Goal: Task Accomplishment & Management: Use online tool/utility

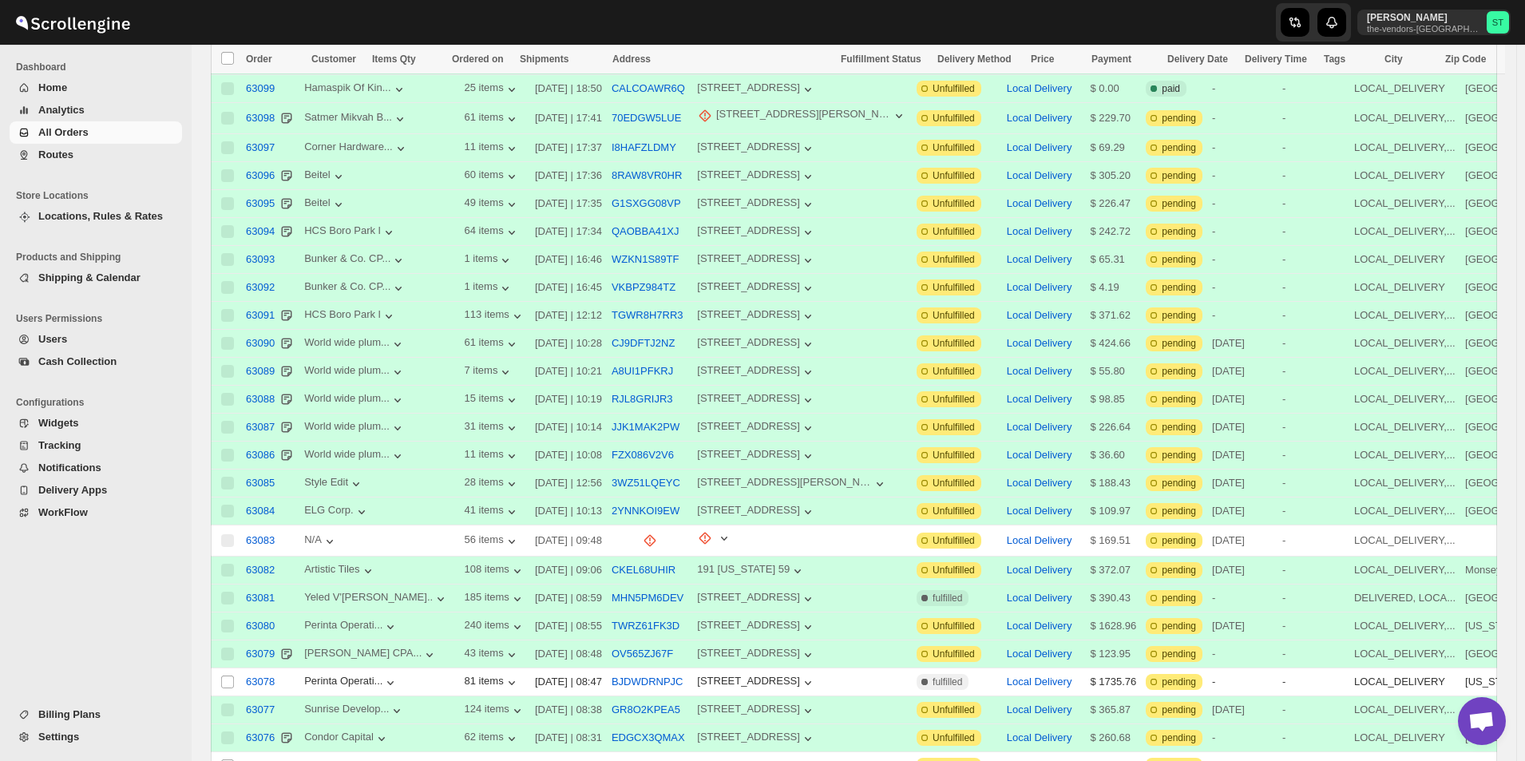
scroll to position [969, 0]
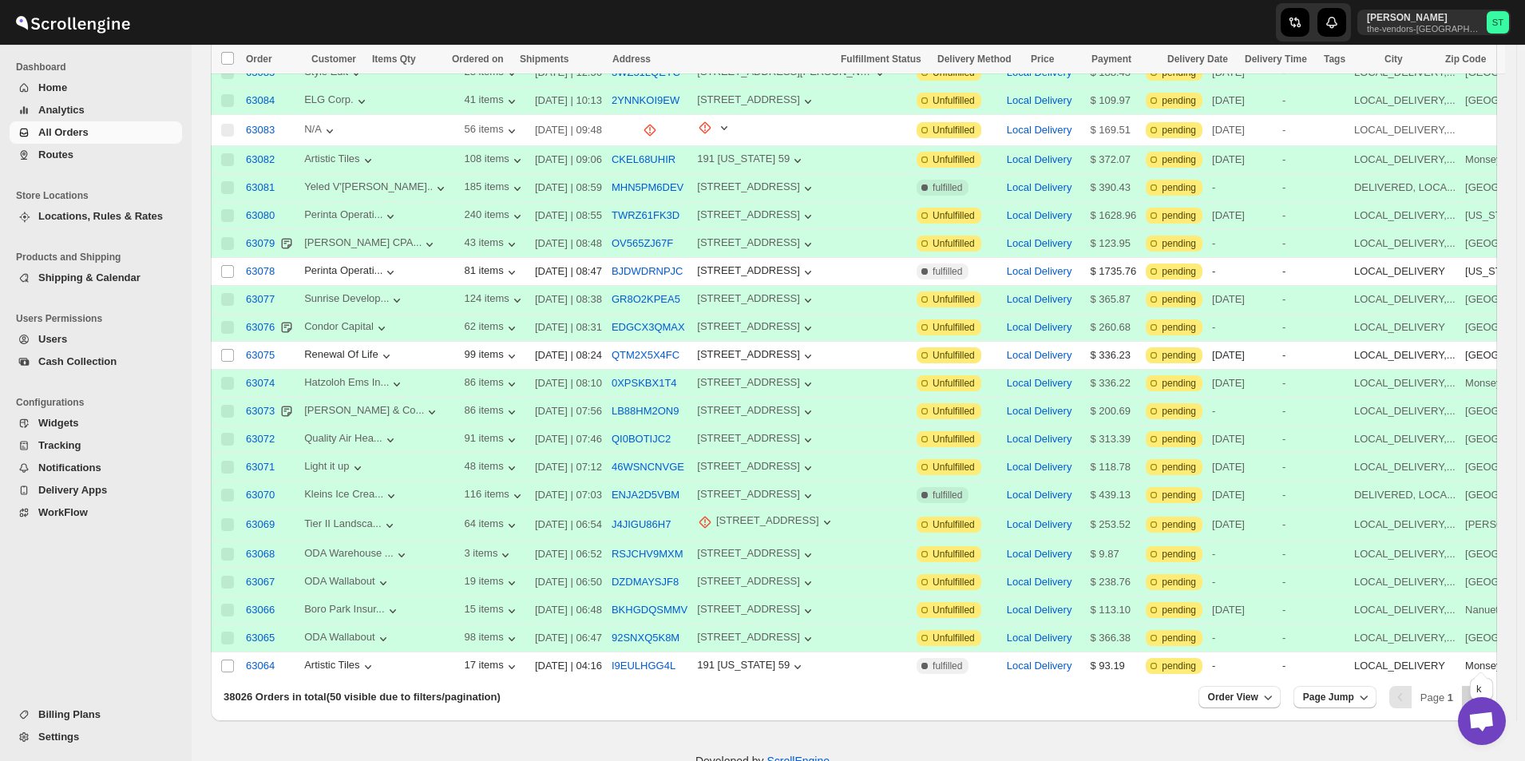
click at [1480, 689] on icon "Next" at bounding box center [1473, 697] width 16 height 16
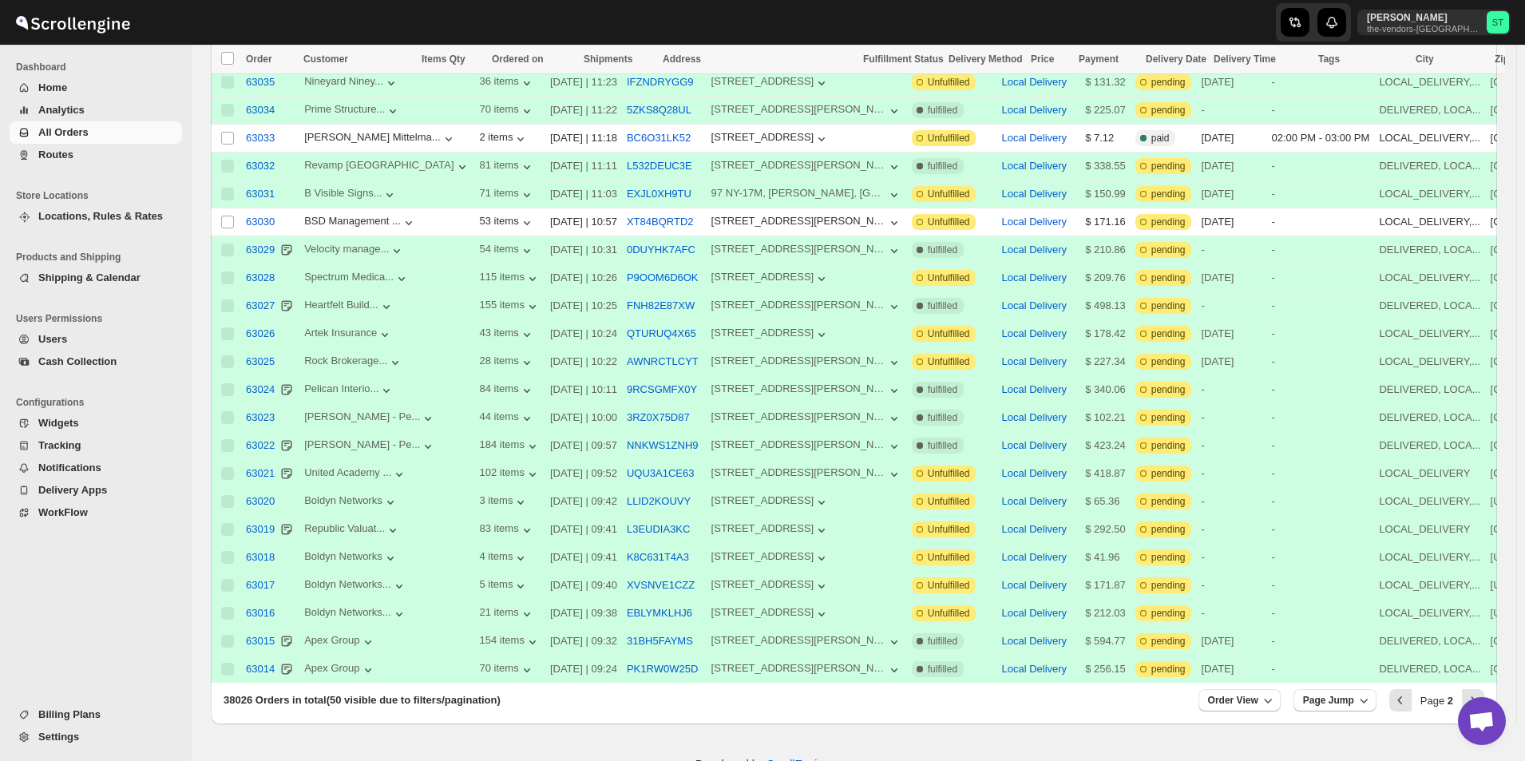
scroll to position [972, 0]
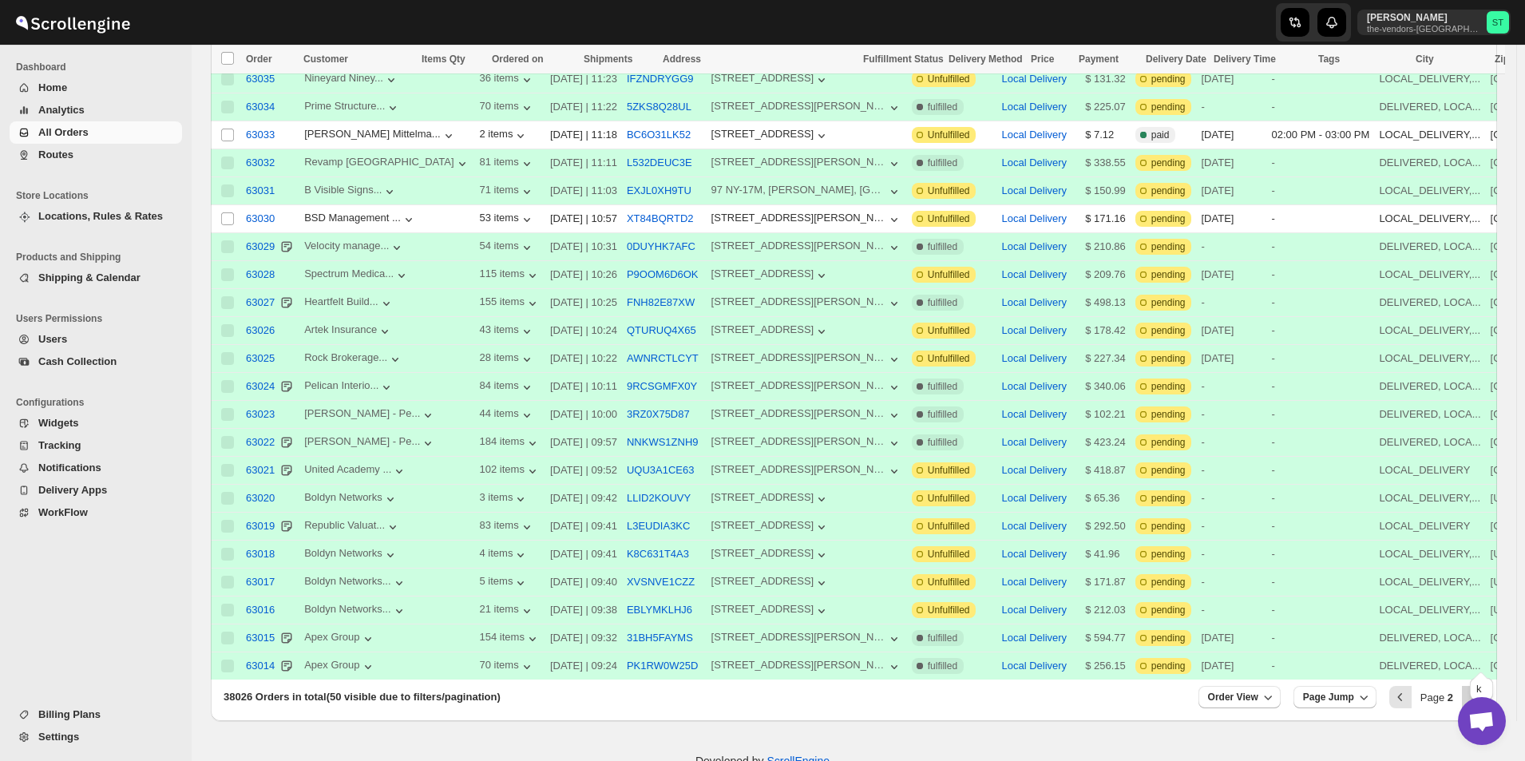
click at [1479, 689] on icon "Next" at bounding box center [1473, 697] width 16 height 16
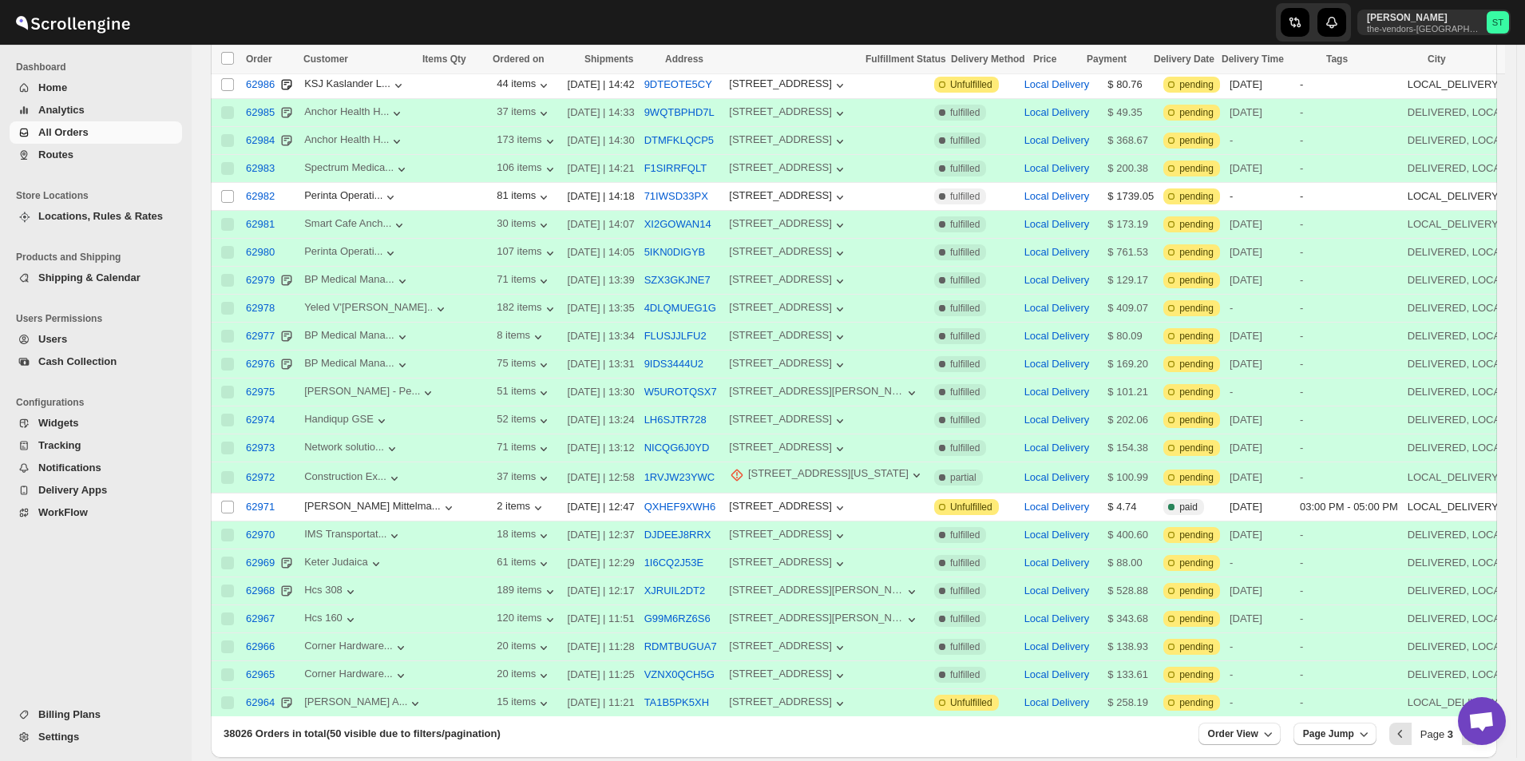
scroll to position [963, 0]
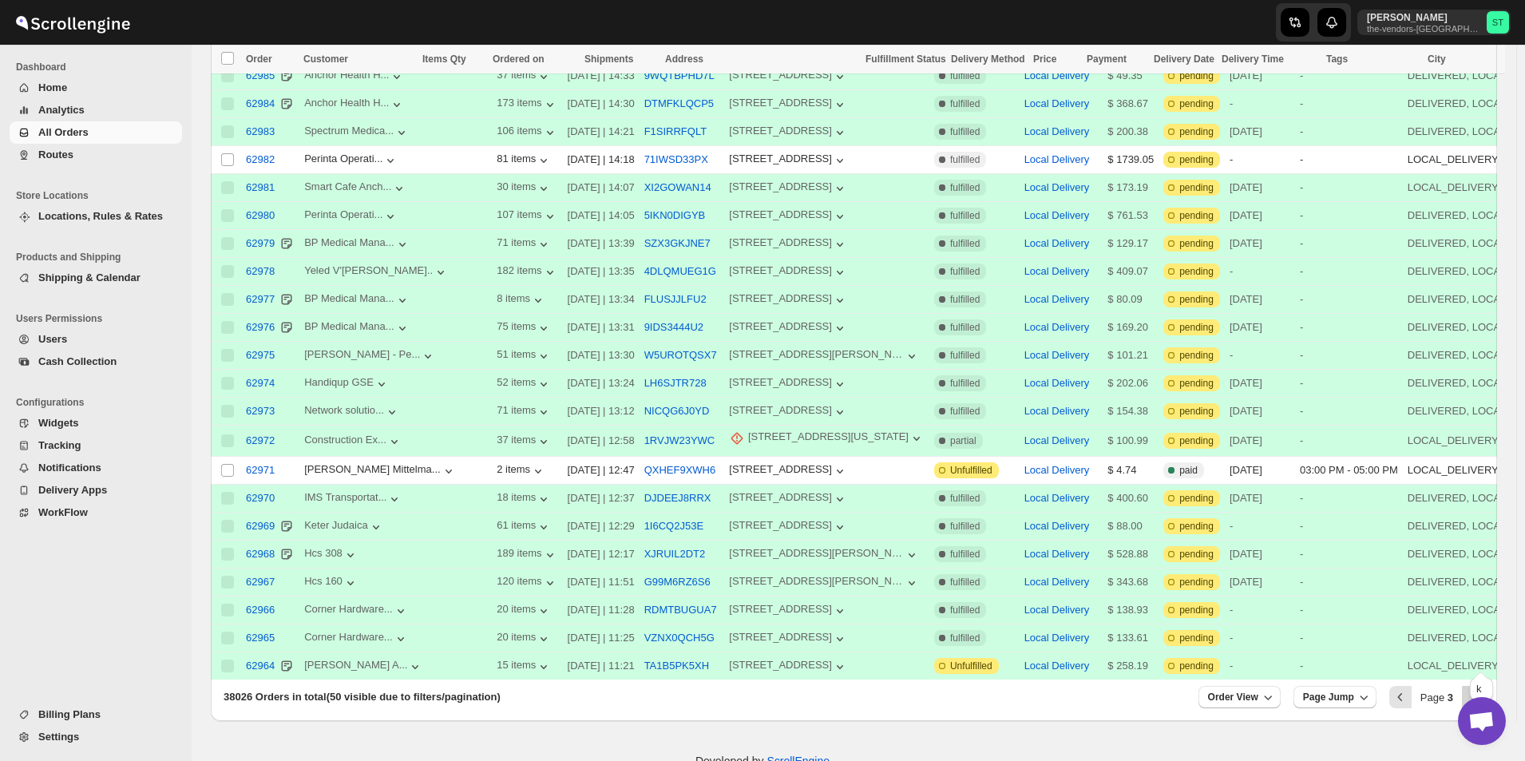
click at [1475, 689] on icon "Next" at bounding box center [1473, 697] width 16 height 16
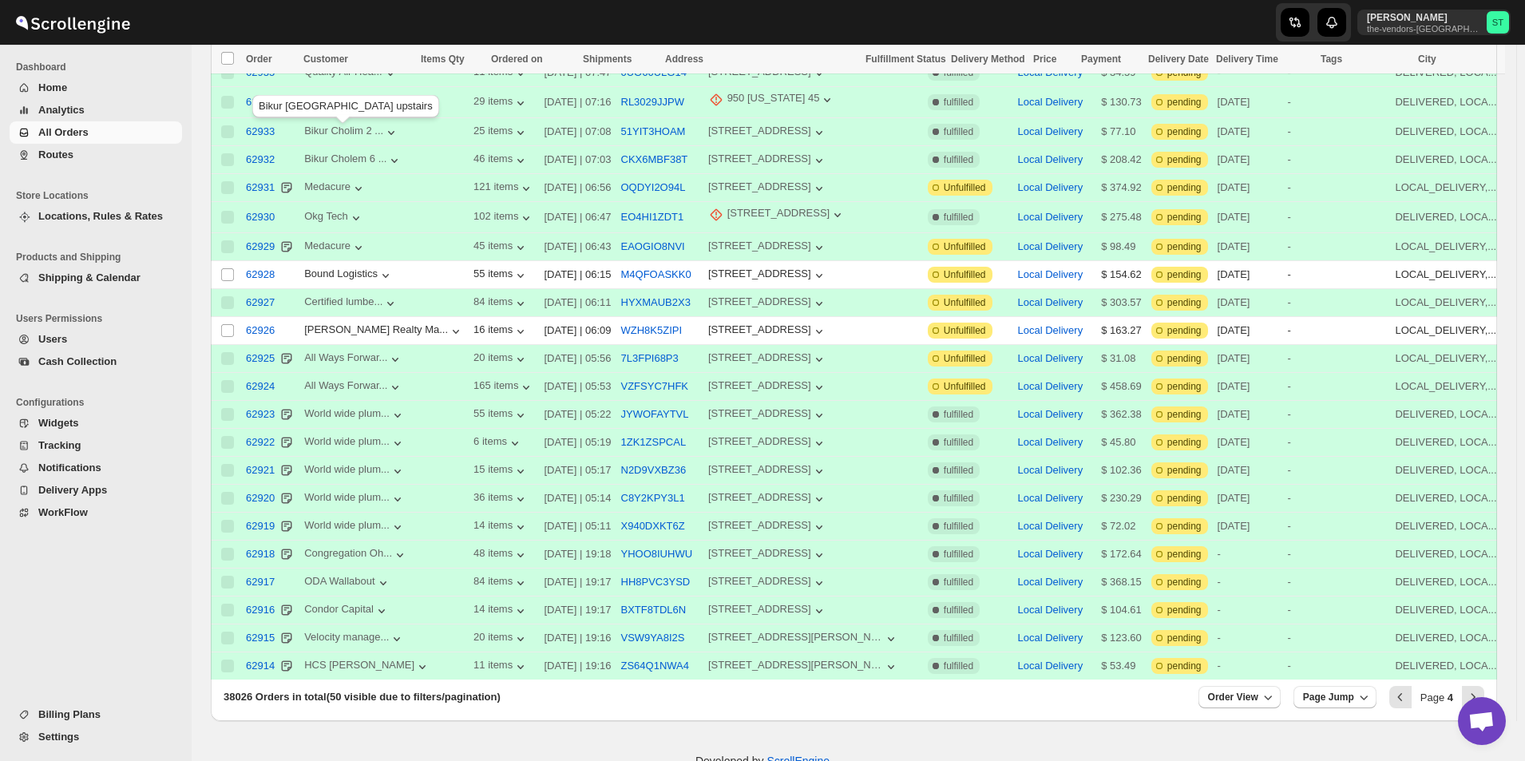
scroll to position [516, 0]
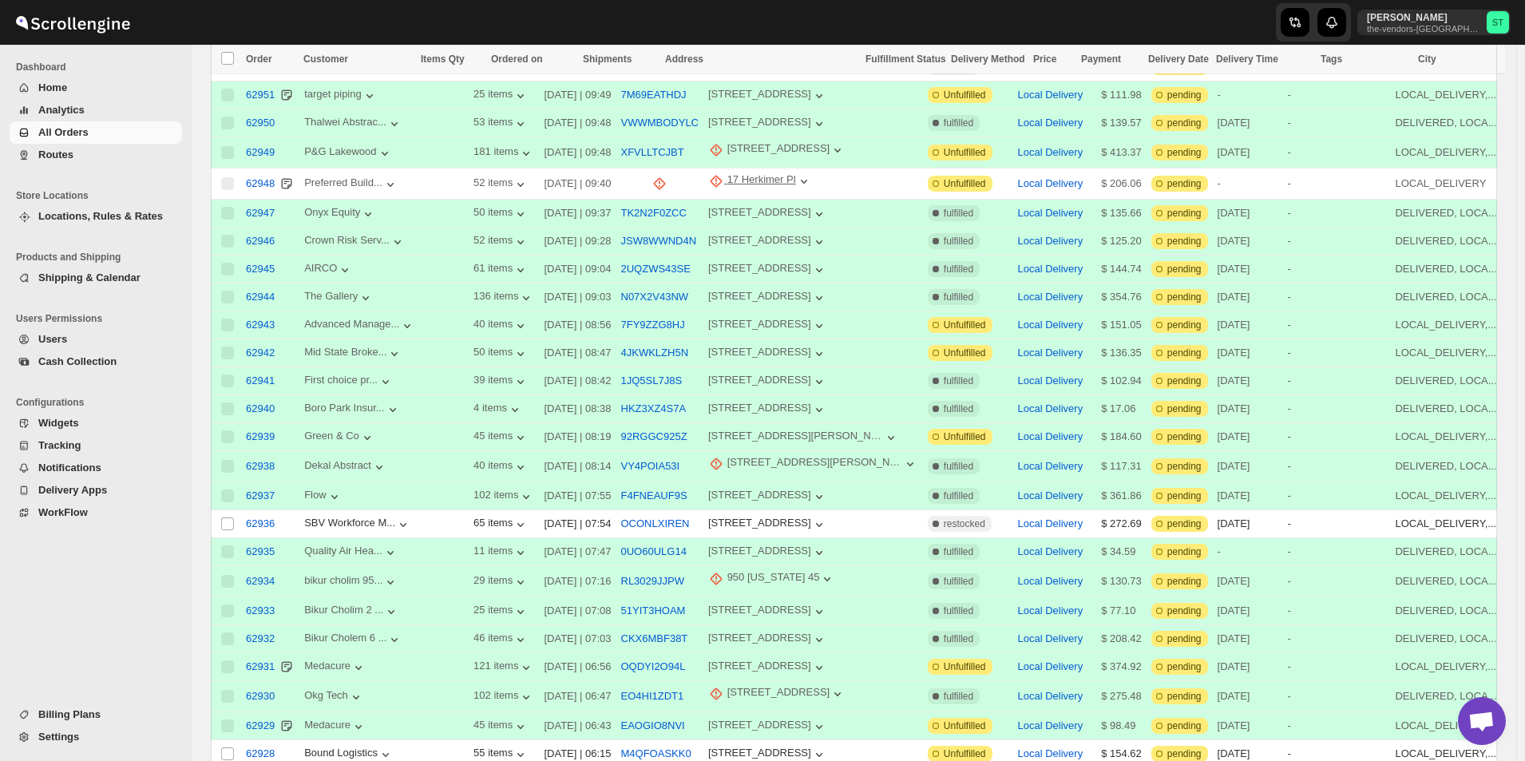
click at [708, 173] on icon "button" at bounding box center [716, 181] width 16 height 16
click at [719, 255] on span "Update manually" at bounding box center [725, 255] width 78 height 12
select select "US"
select select "[US_STATE]"
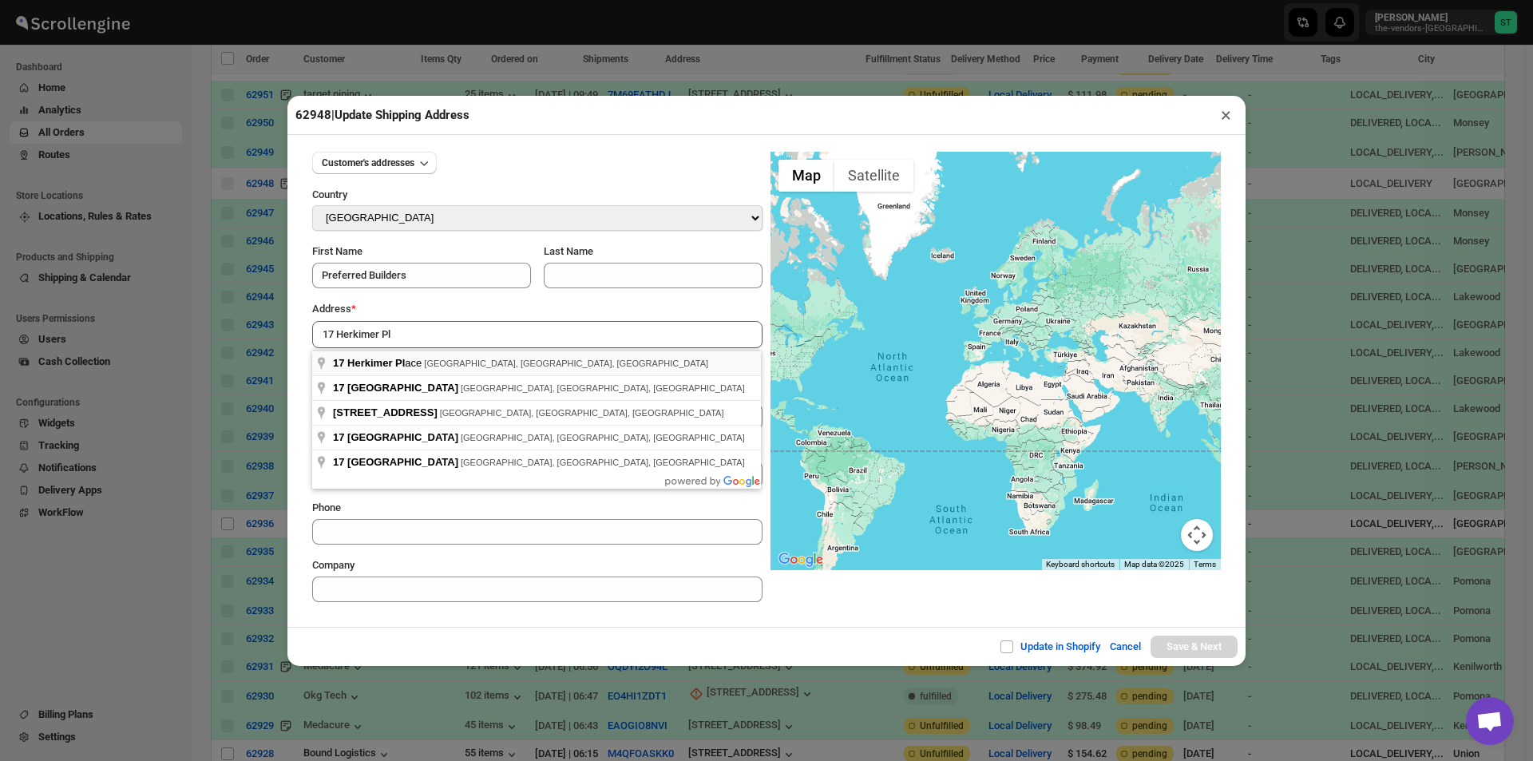
type input "[STREET_ADDRESS]"
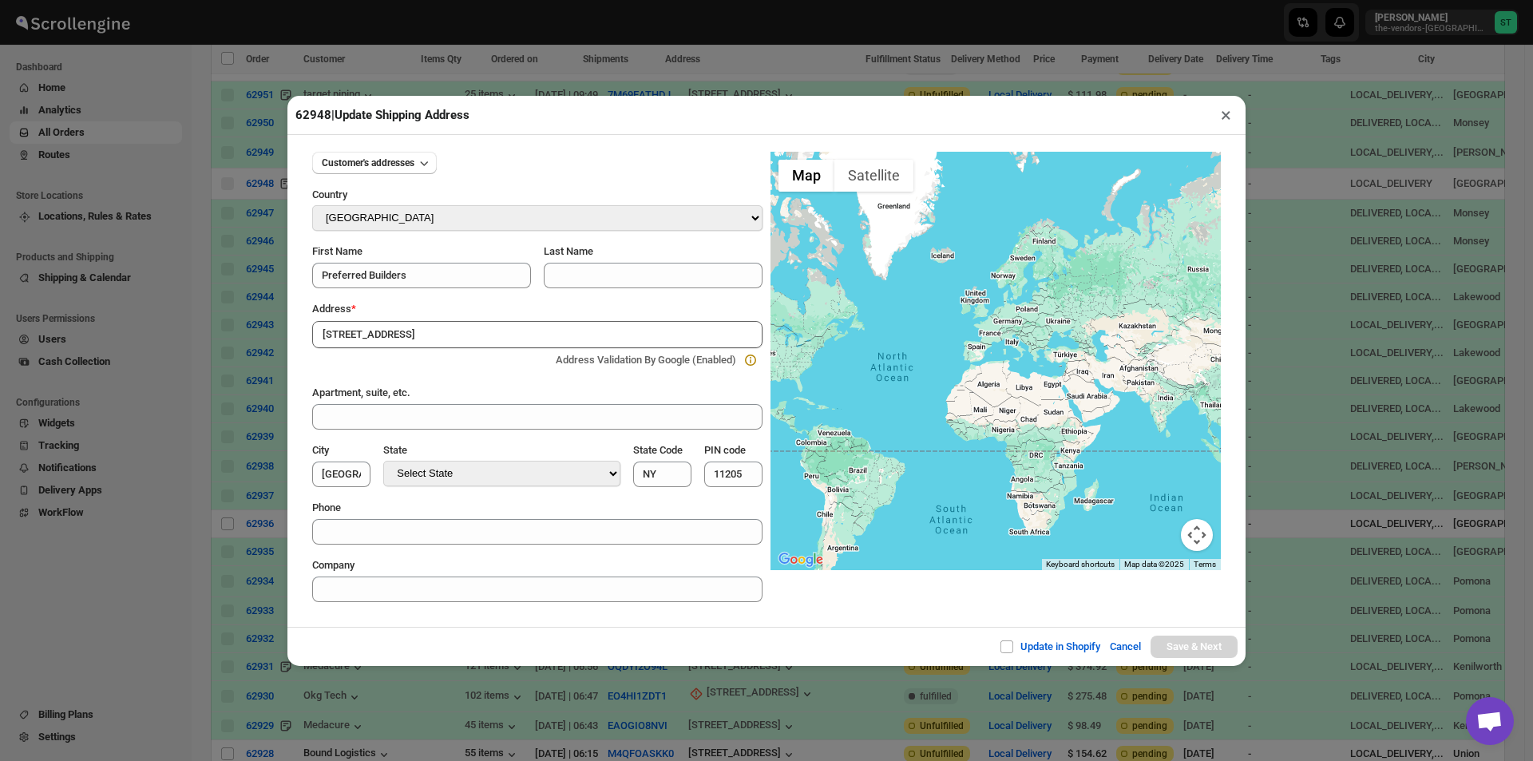
type input "[GEOGRAPHIC_DATA]"
type input "11216"
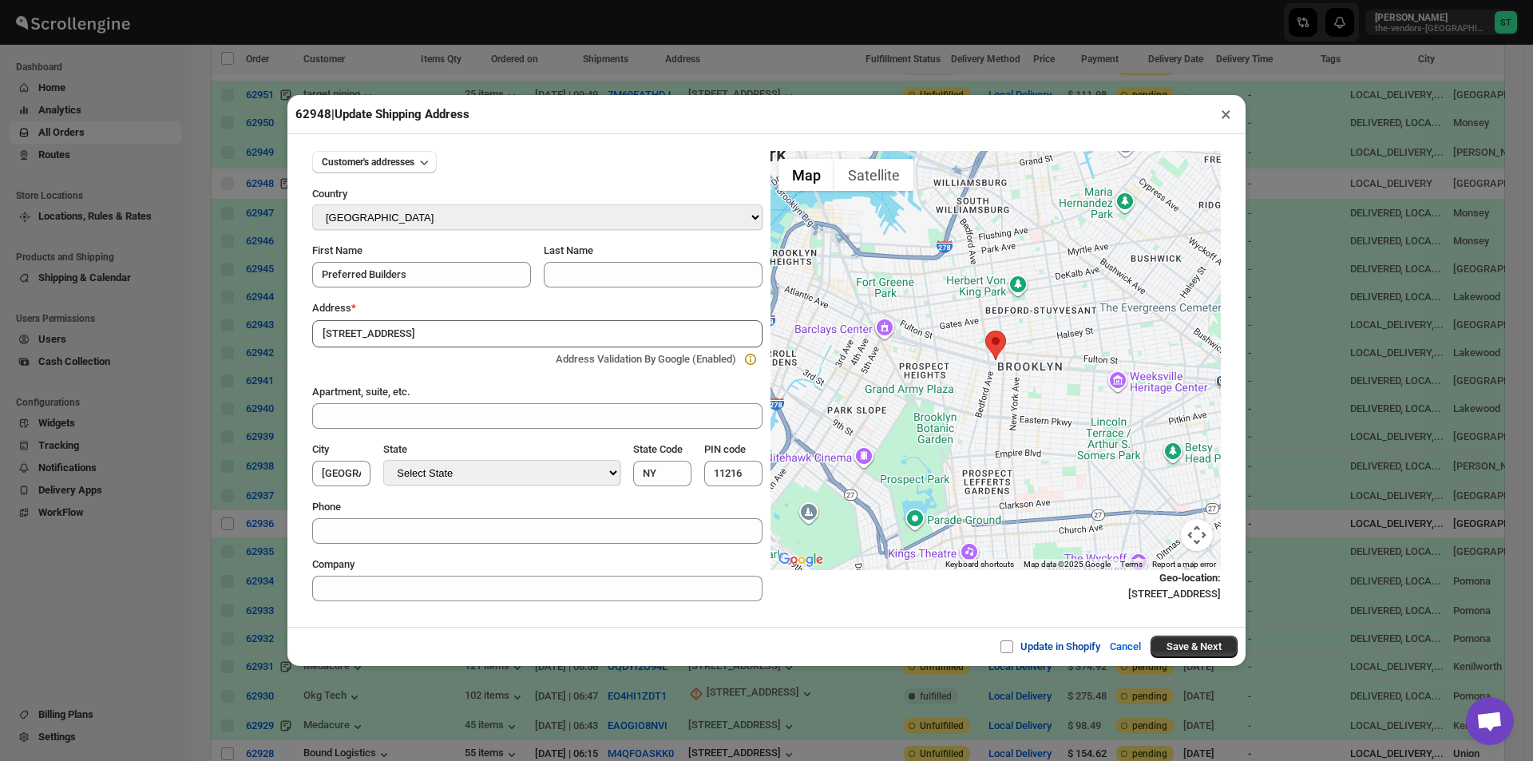
click at [1007, 651] on input "Update in Shopify" at bounding box center [1013, 646] width 13 height 13
checkbox input "true"
click at [1200, 658] on button "Save & Next" at bounding box center [1193, 646] width 87 height 22
click at [1198, 649] on button "Save & Next" at bounding box center [1193, 646] width 87 height 22
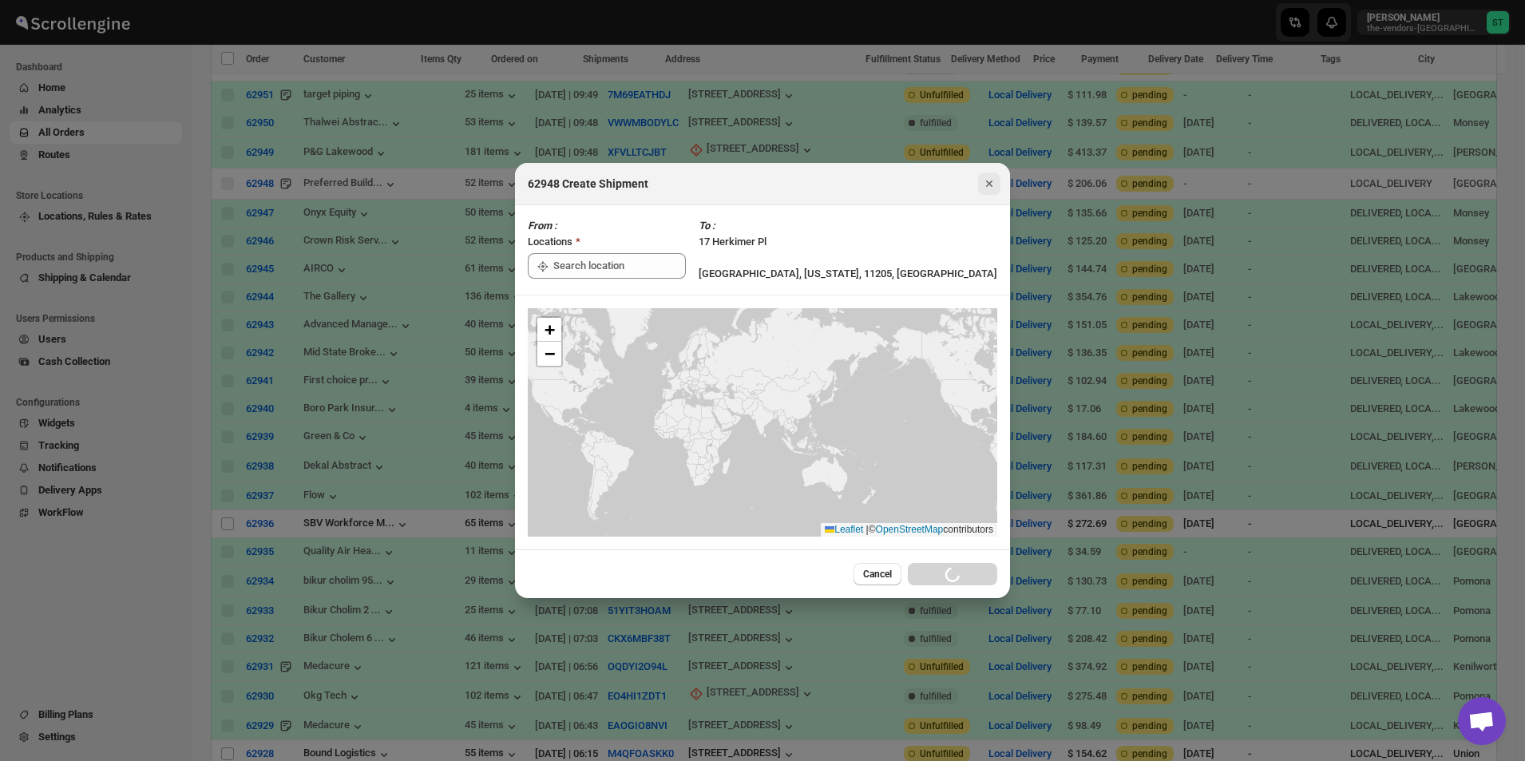
click at [989, 200] on td "Local Delivery" at bounding box center [1023, 214] width 79 height 28
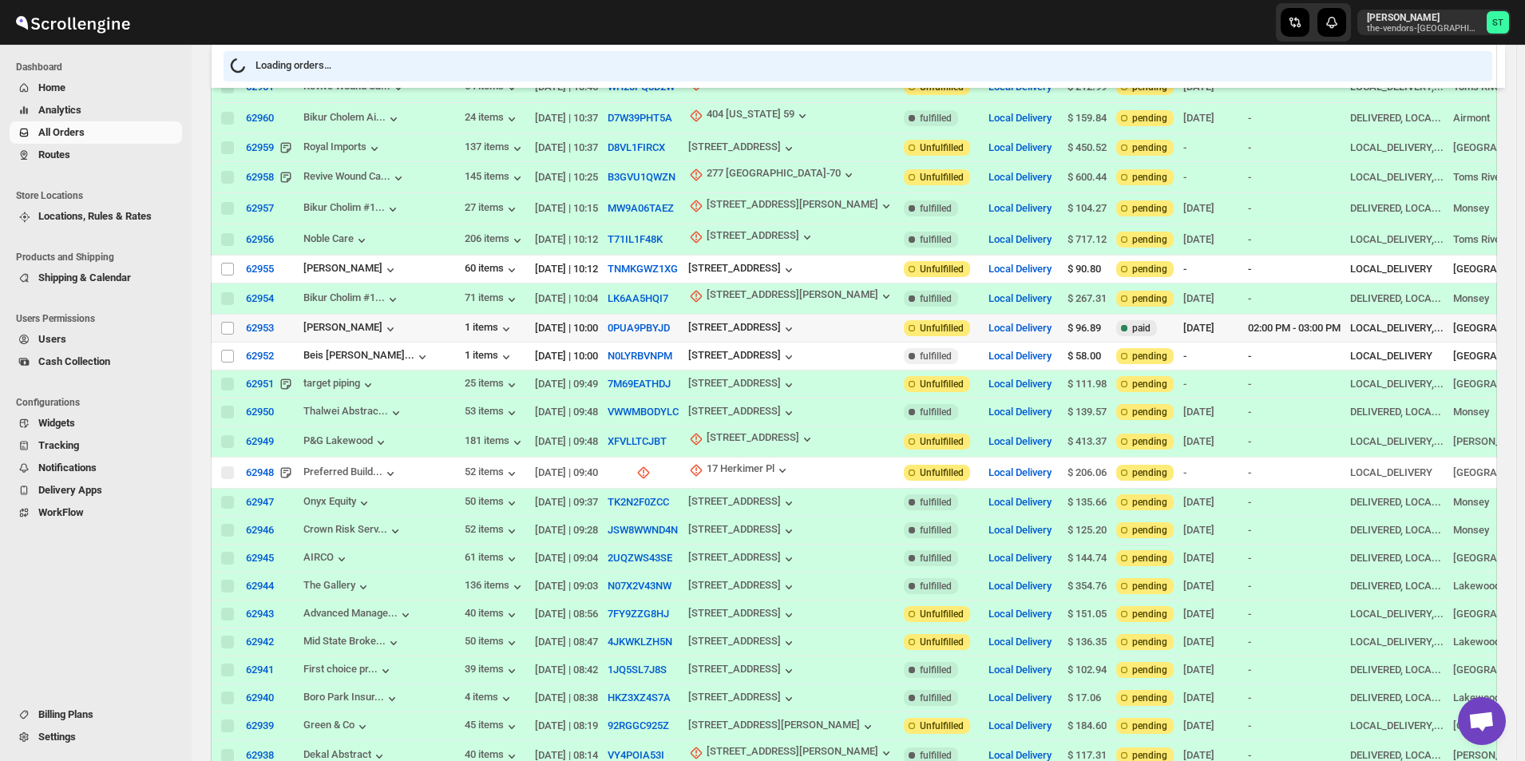
scroll to position [196, 0]
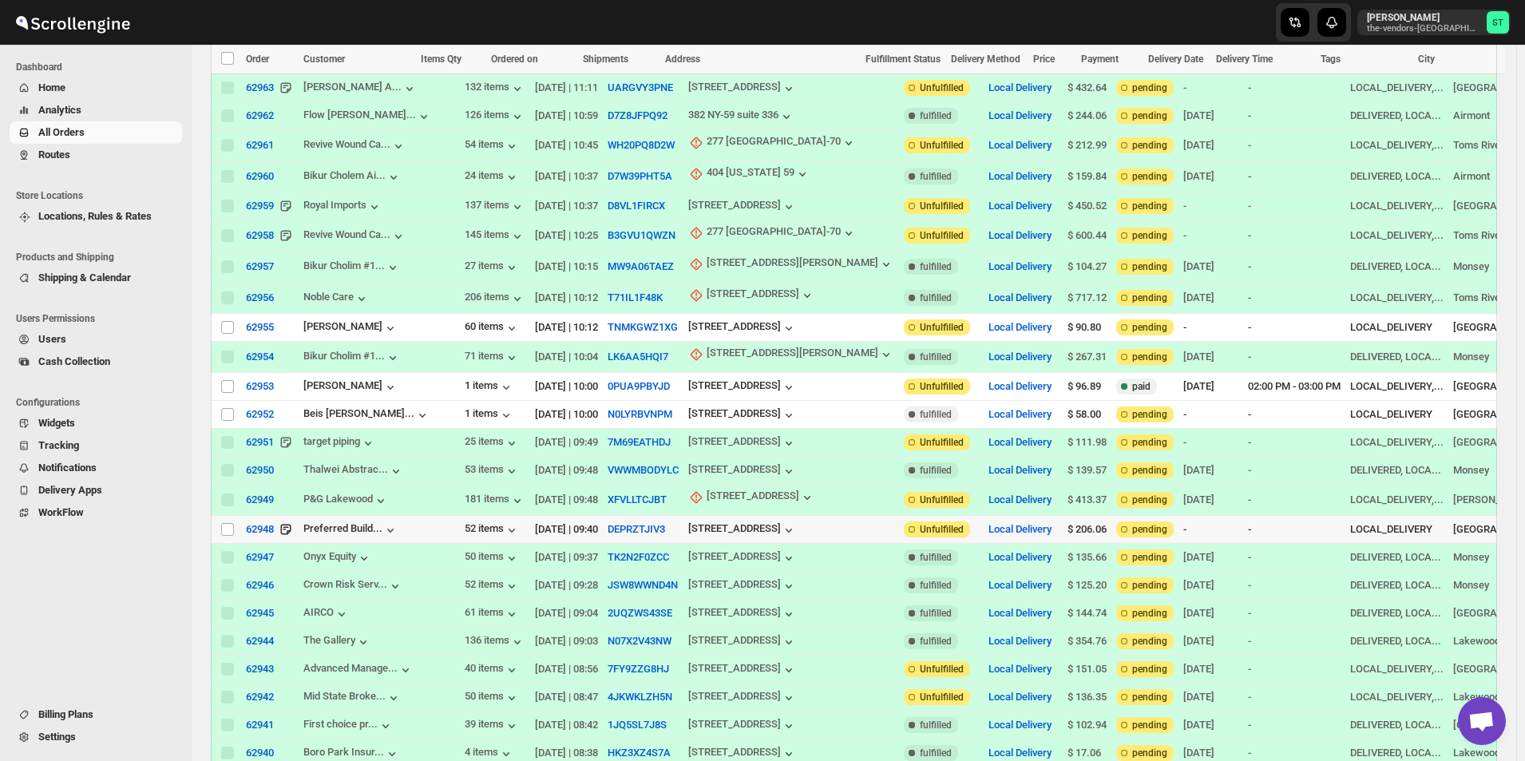
click at [219, 519] on td "Select order" at bounding box center [226, 530] width 30 height 28
checkbox input "true"
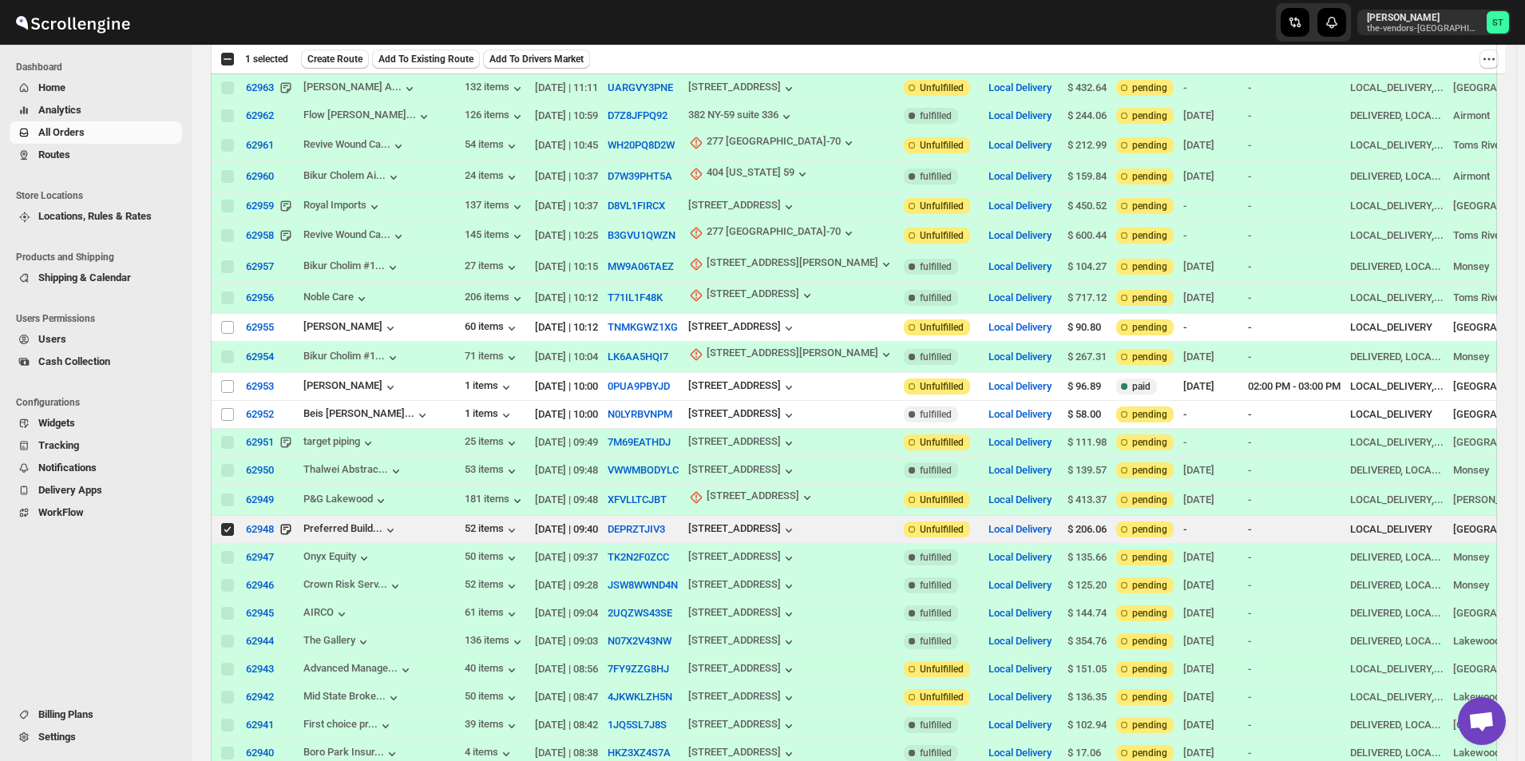
click at [447, 56] on span "Add To Existing Route" at bounding box center [425, 59] width 95 height 13
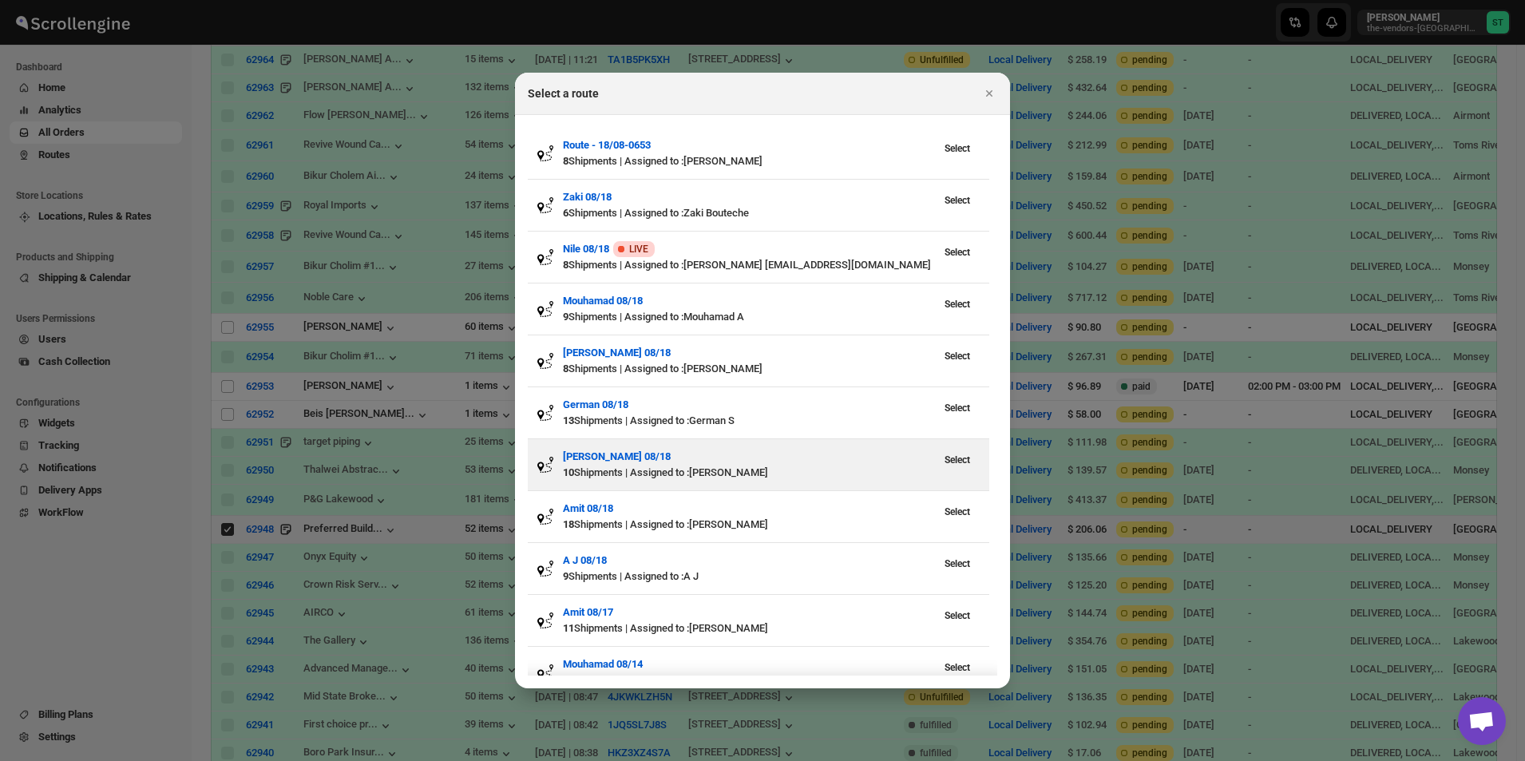
scroll to position [0, 0]
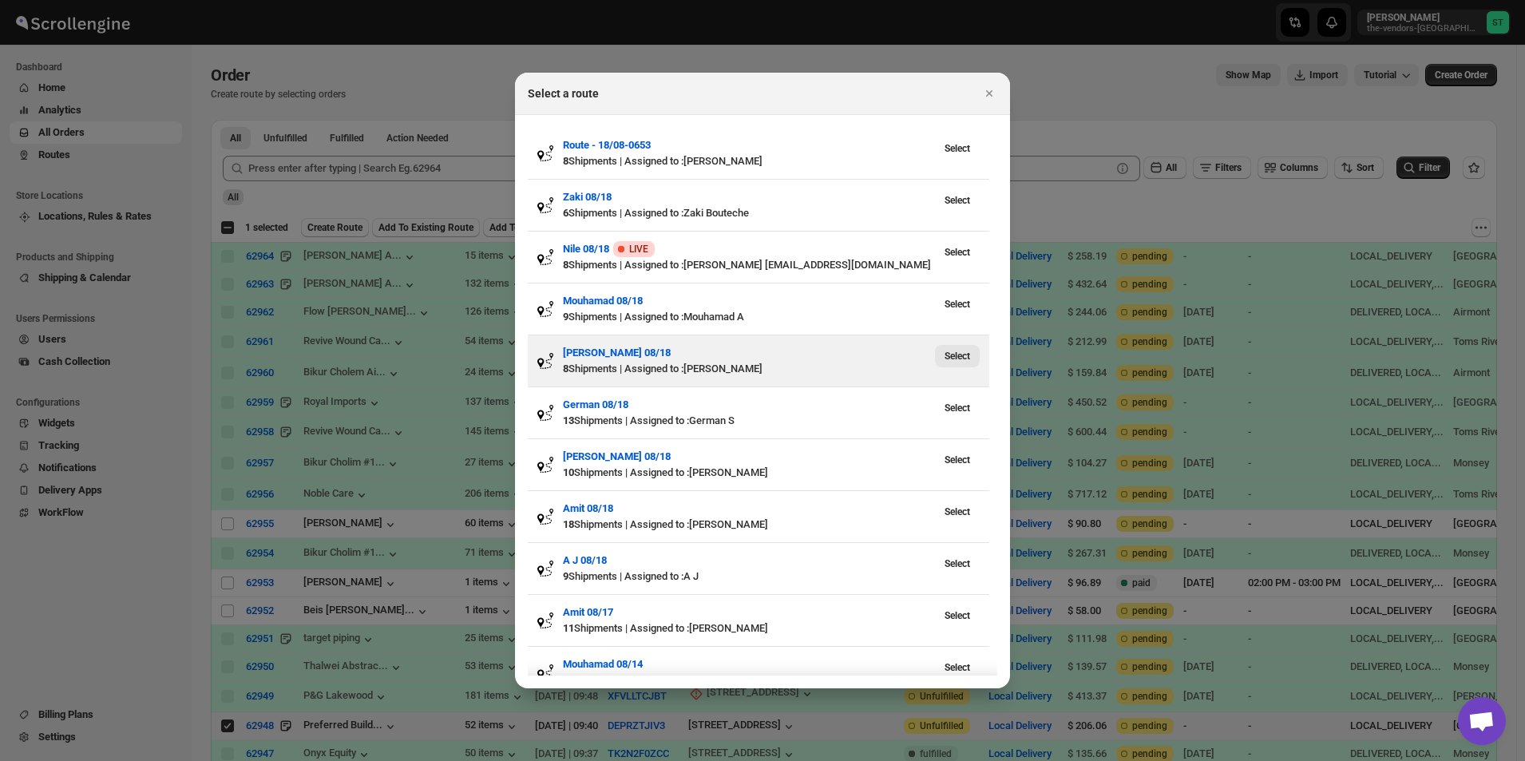
click at [952, 358] on span "Select" at bounding box center [957, 356] width 26 height 13
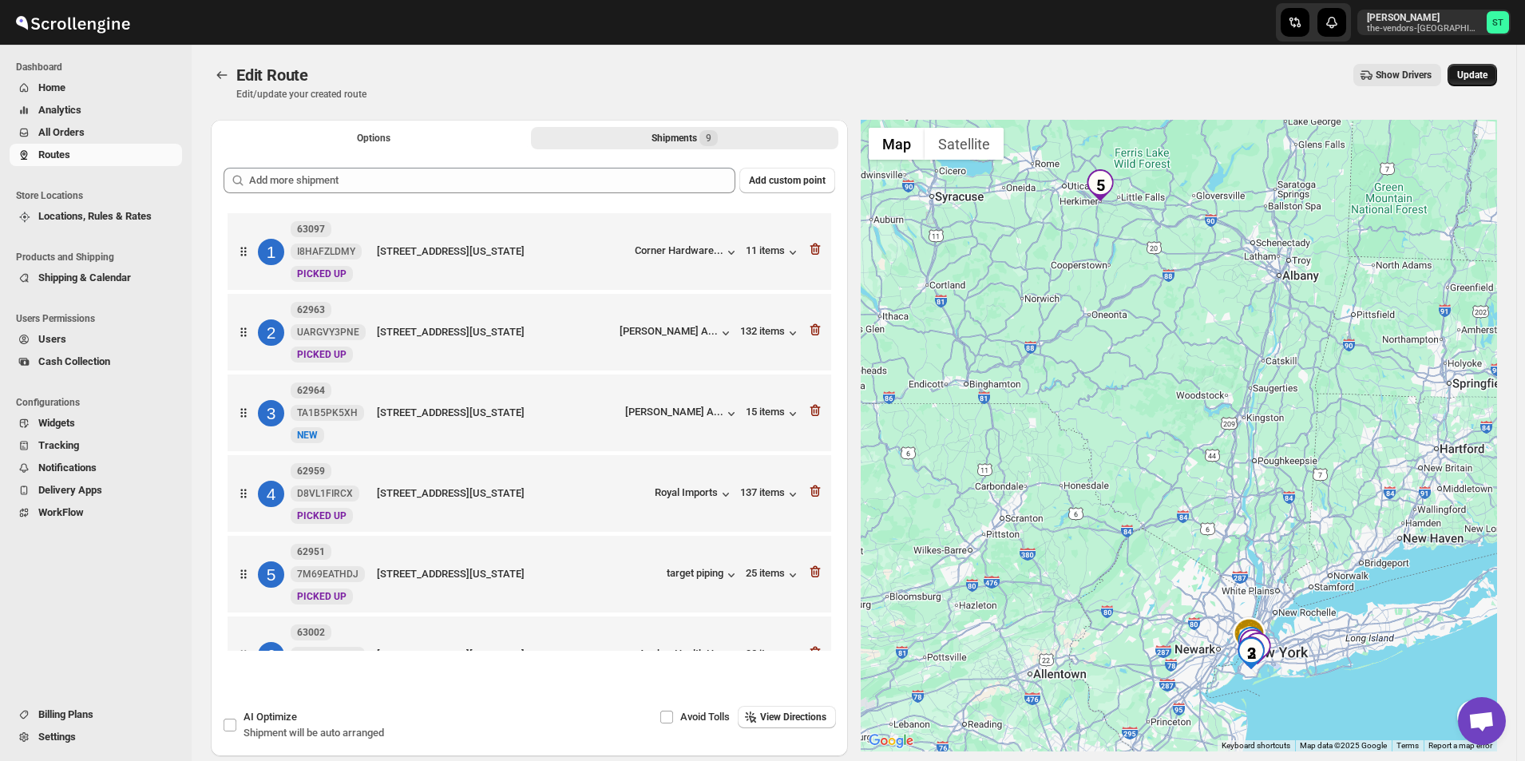
click at [1483, 64] on button "Update" at bounding box center [1471, 75] width 49 height 22
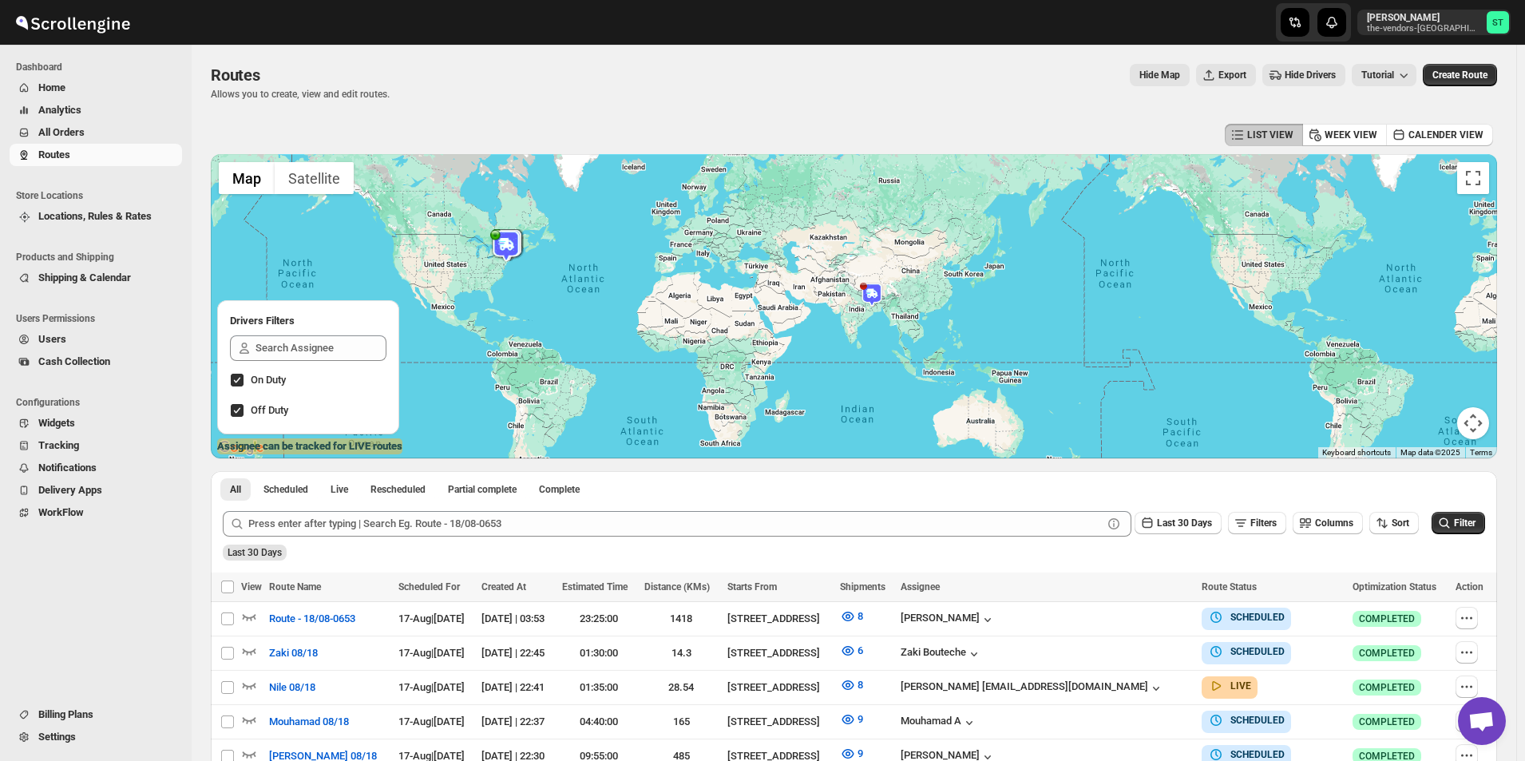
click at [508, 319] on div at bounding box center [854, 306] width 1286 height 304
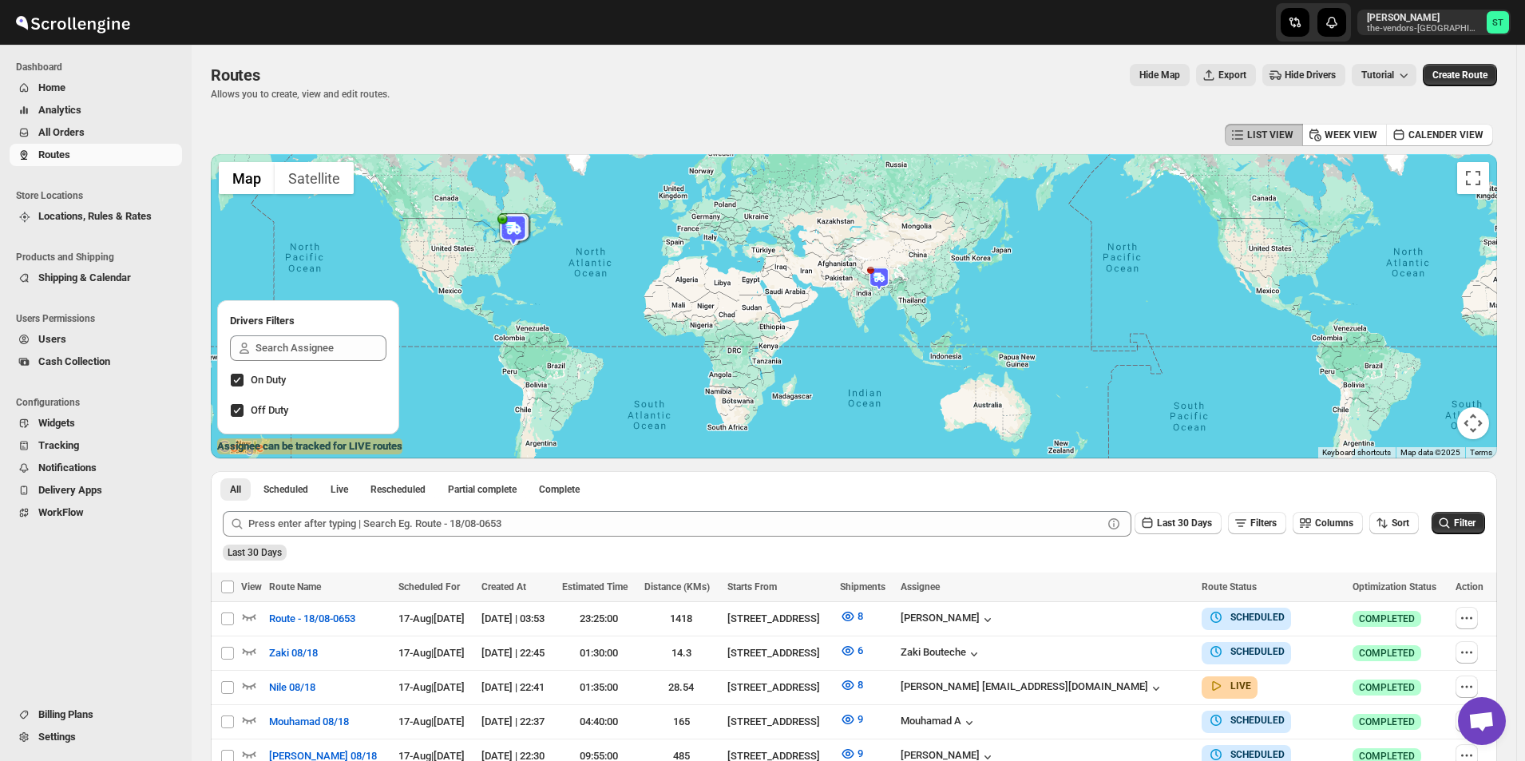
click at [513, 314] on div at bounding box center [854, 306] width 1286 height 304
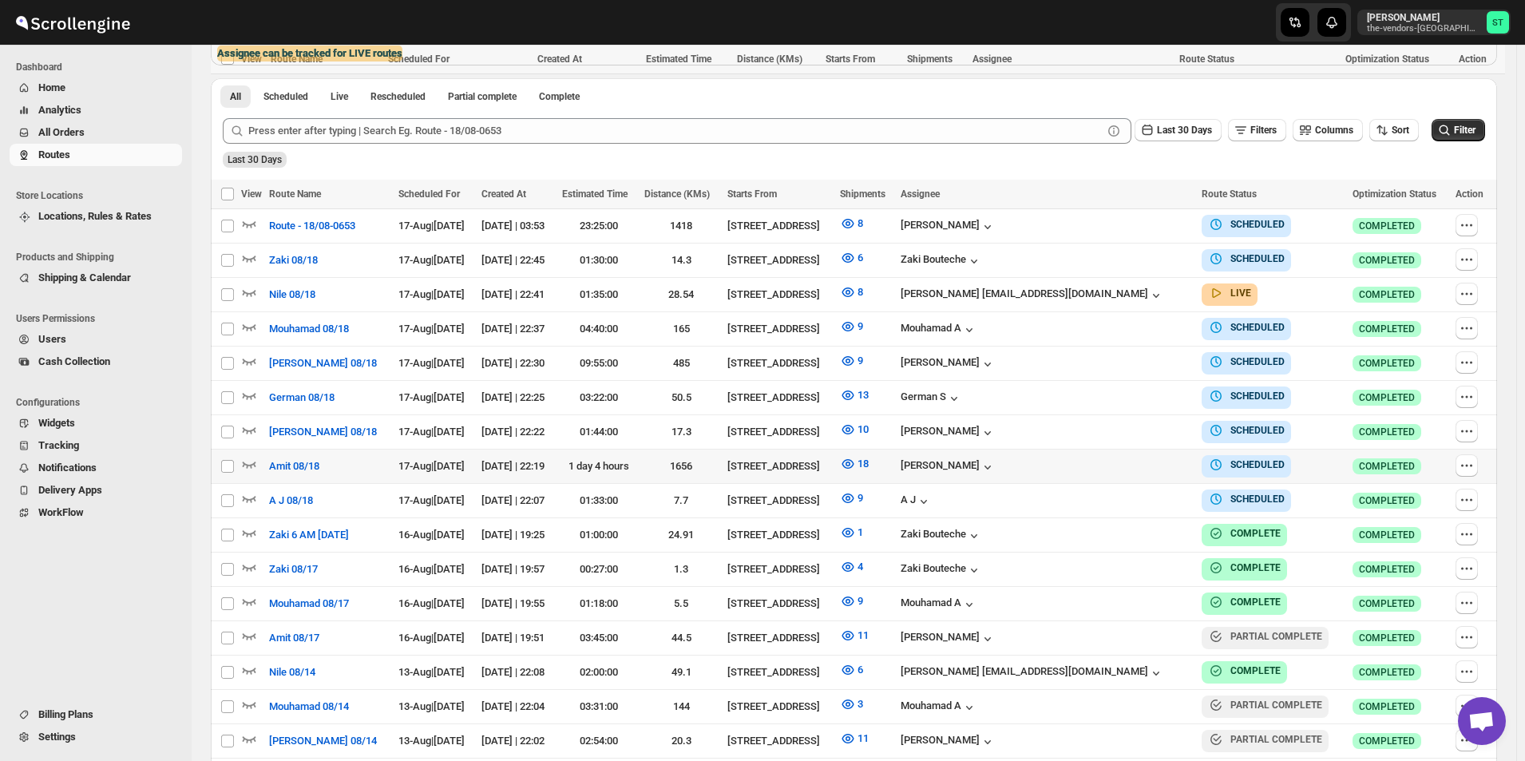
scroll to position [559, 0]
